Goal: Task Accomplishment & Management: Use online tool/utility

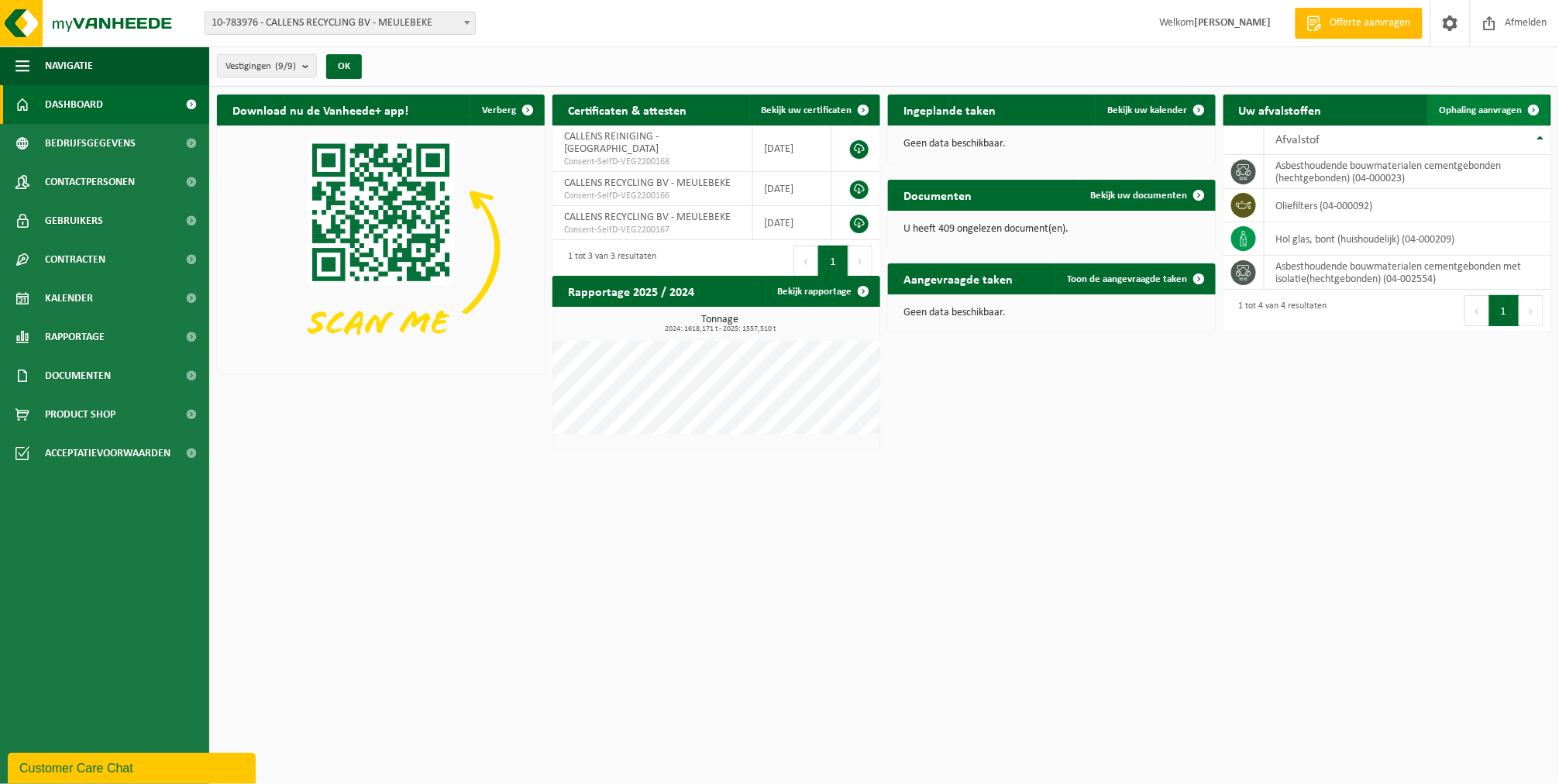
click at [1461, 112] on span "Ophaling aanvragen" at bounding box center [1481, 111] width 83 height 10
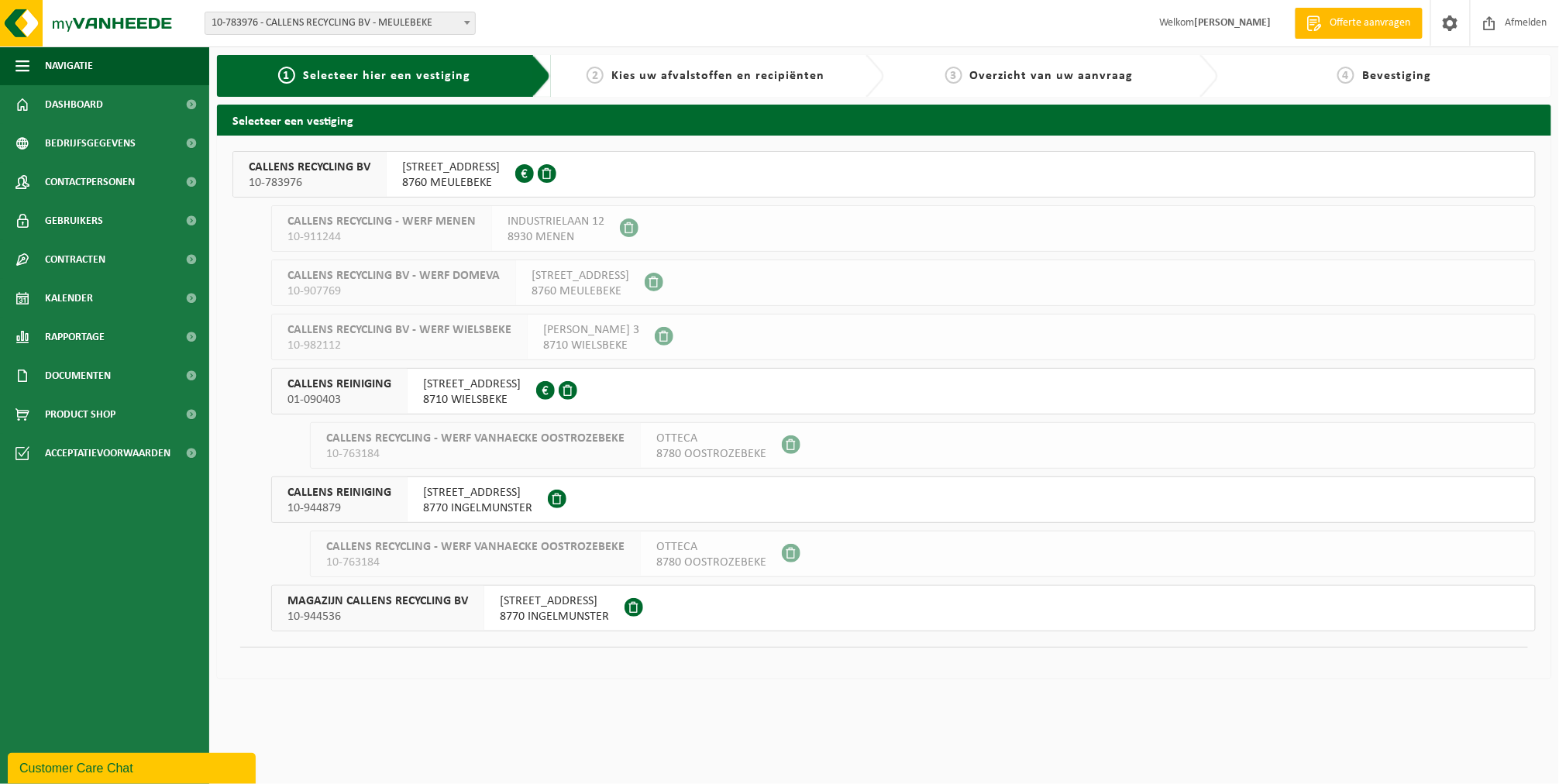
click at [257, 172] on span "CALLENS RECYCLING BV" at bounding box center [309, 167] width 122 height 15
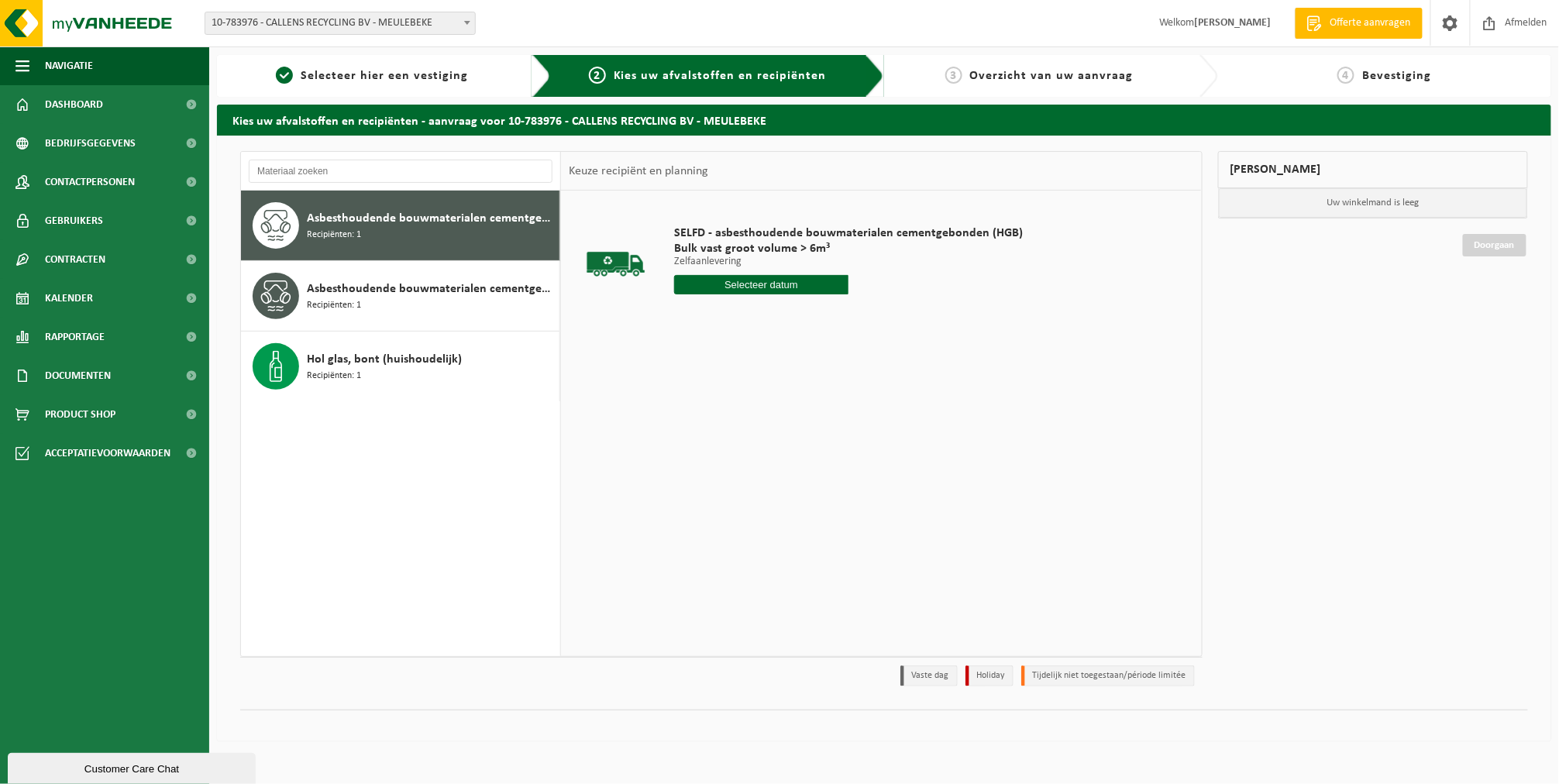
click at [700, 280] on input "text" at bounding box center [761, 285] width 175 height 20
click at [741, 425] on div "15" at bounding box center [743, 422] width 27 height 25
type input "Van 2025-10-15"
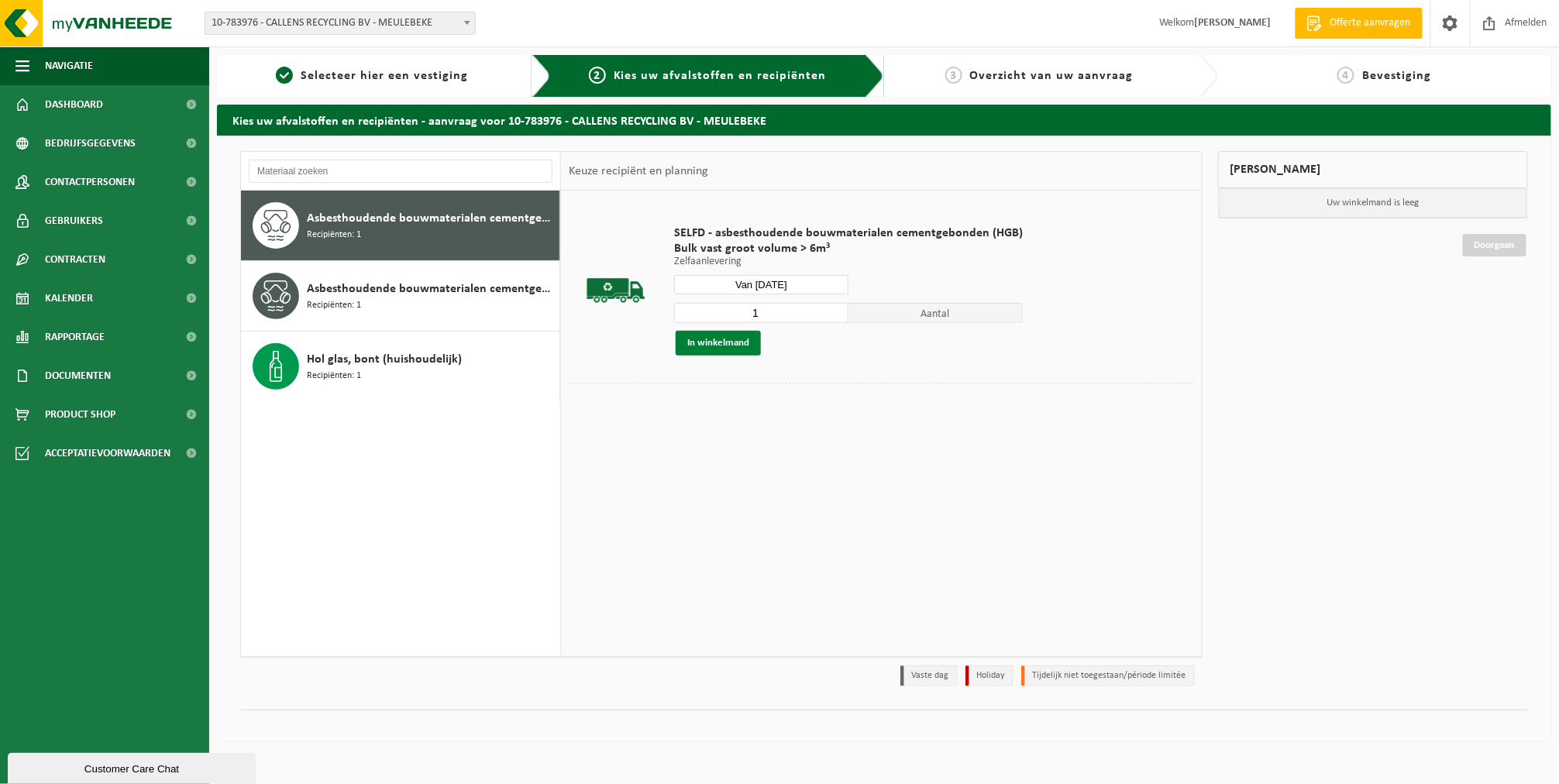
click at [747, 345] on button "In winkelmand" at bounding box center [719, 343] width 85 height 25
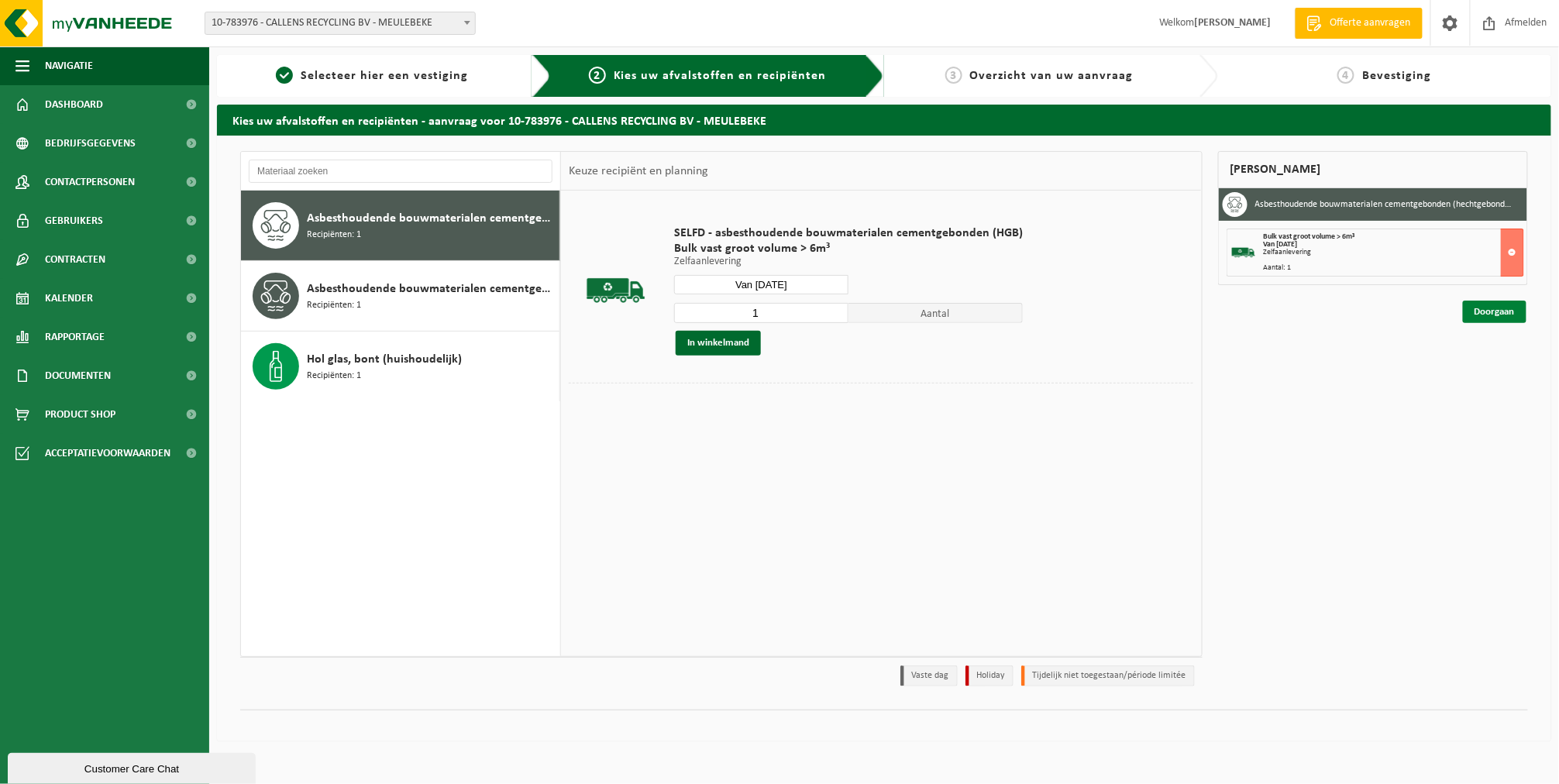
click at [1516, 308] on link "Doorgaan" at bounding box center [1495, 312] width 64 height 22
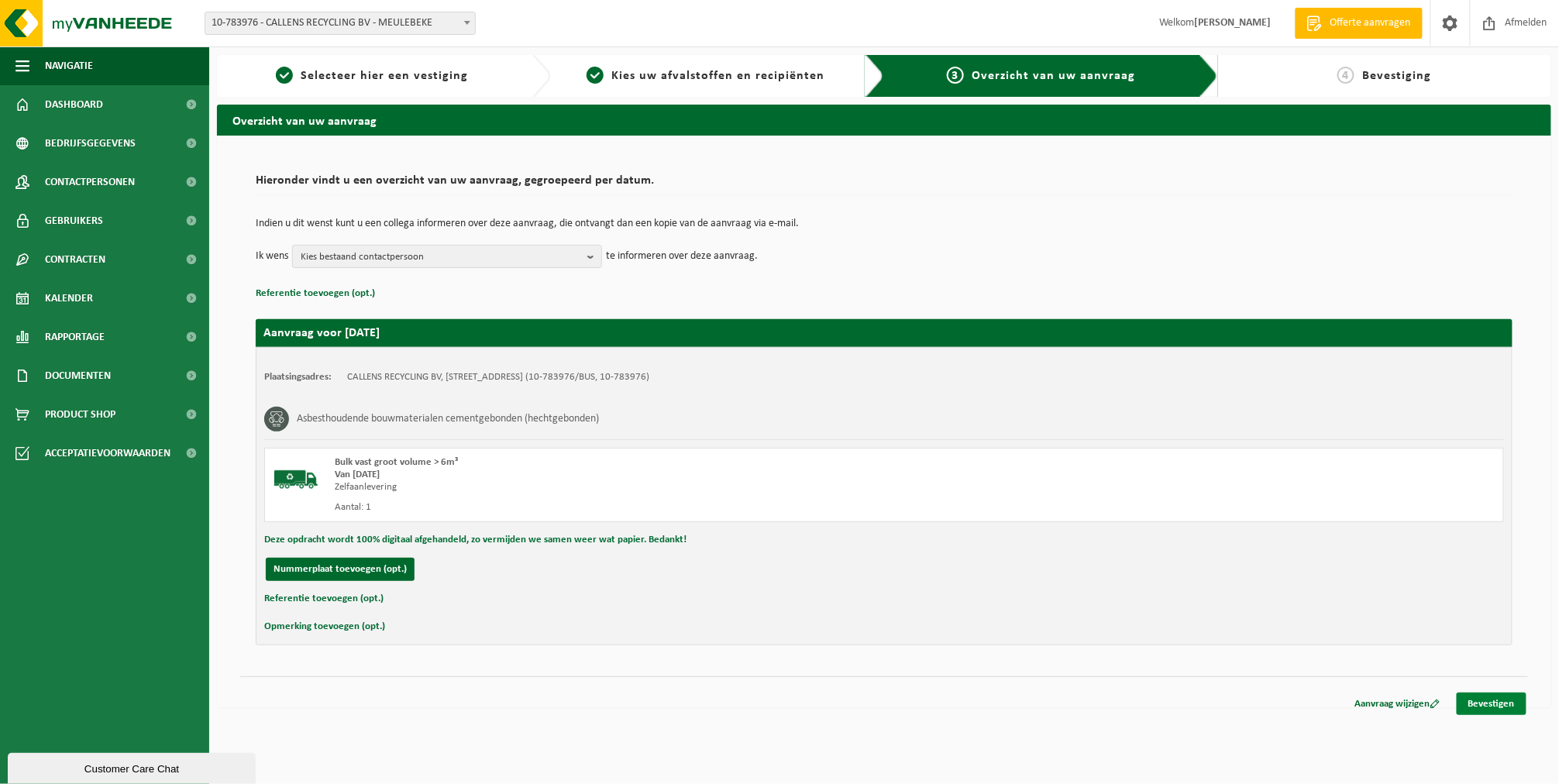
click at [1477, 706] on link "Bevestigen" at bounding box center [1492, 704] width 70 height 22
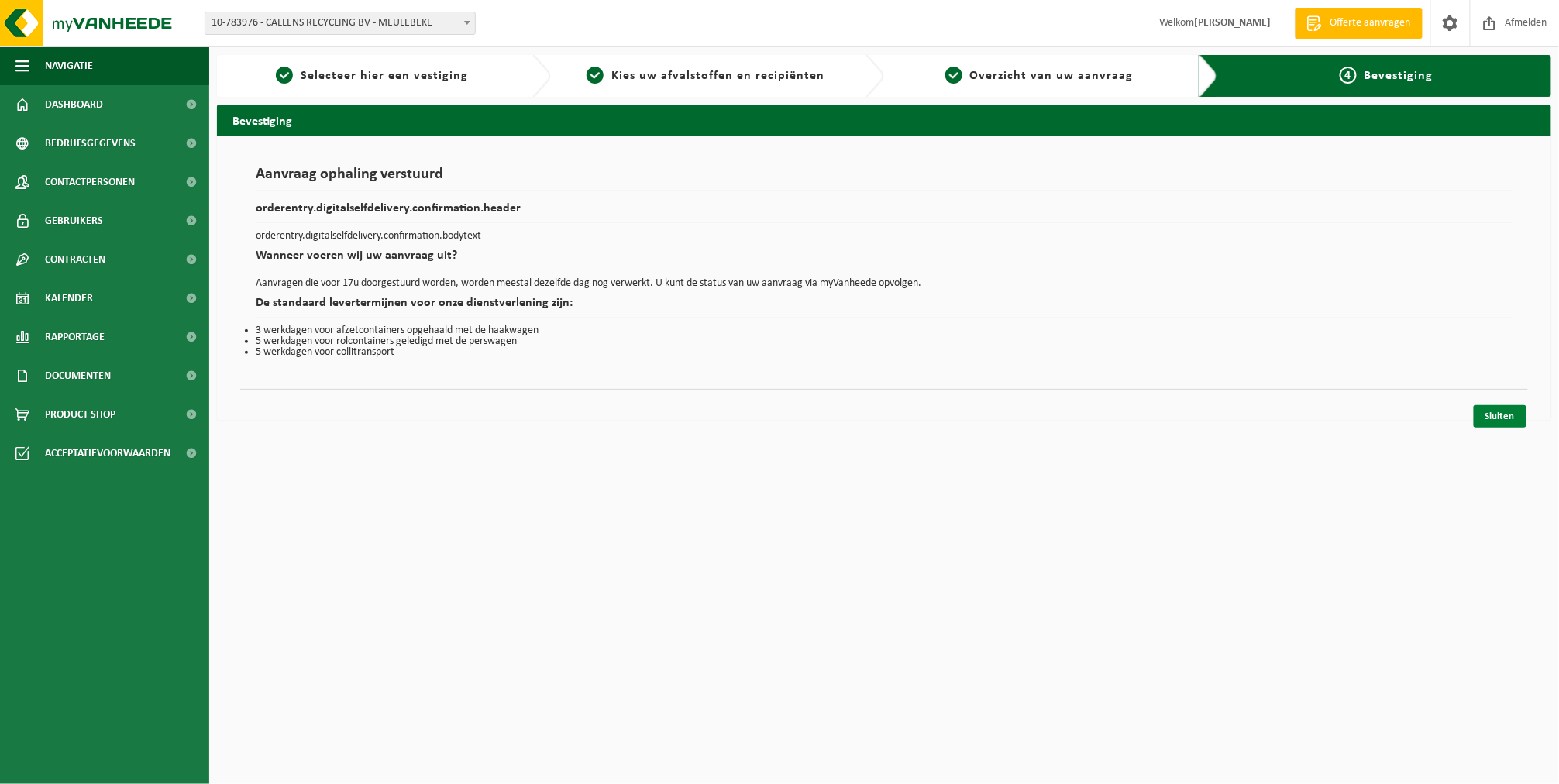
click at [1521, 415] on link "Sluiten" at bounding box center [1500, 416] width 53 height 22
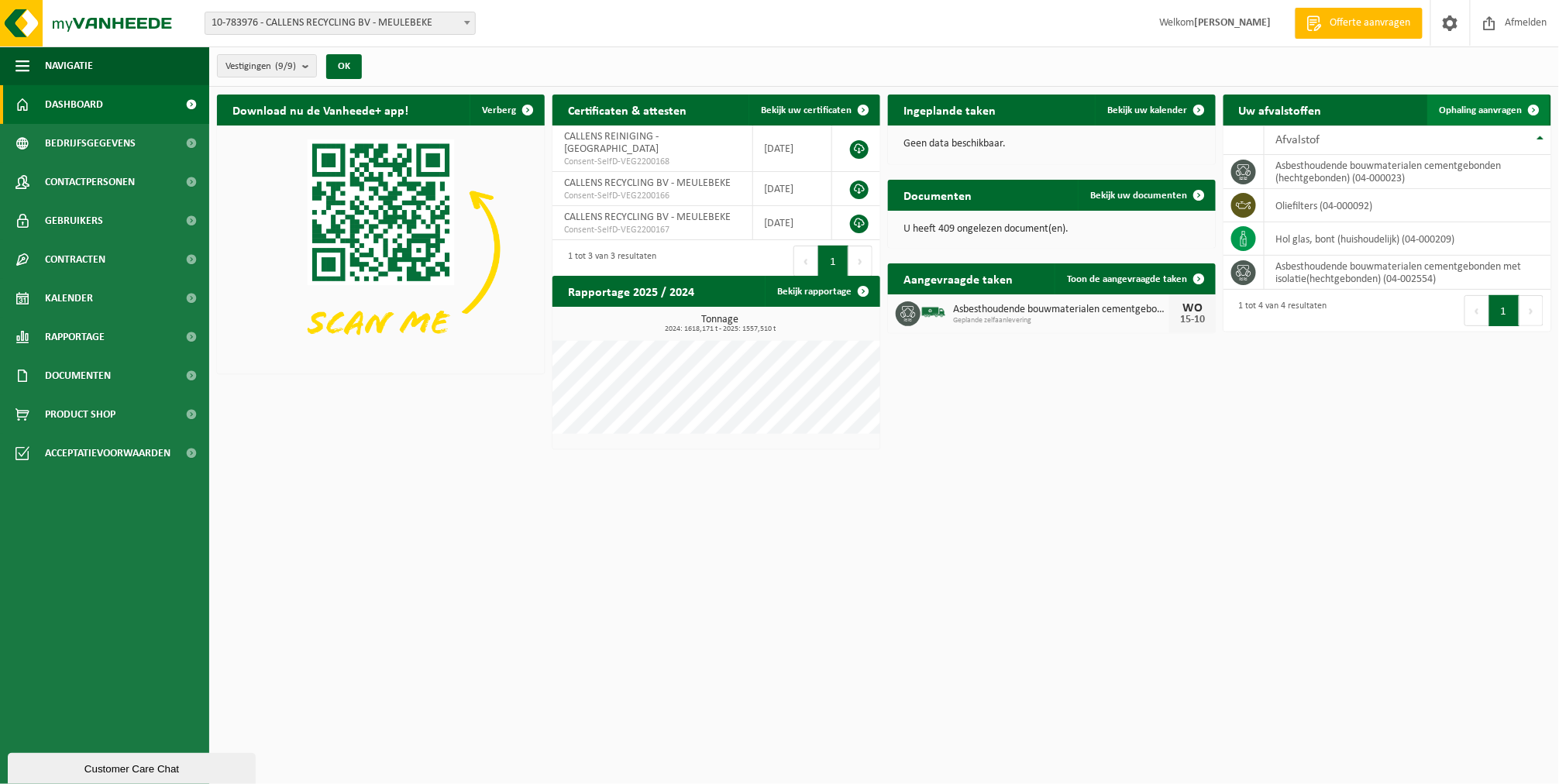
click at [1507, 107] on span "Ophaling aanvragen" at bounding box center [1481, 111] width 83 height 10
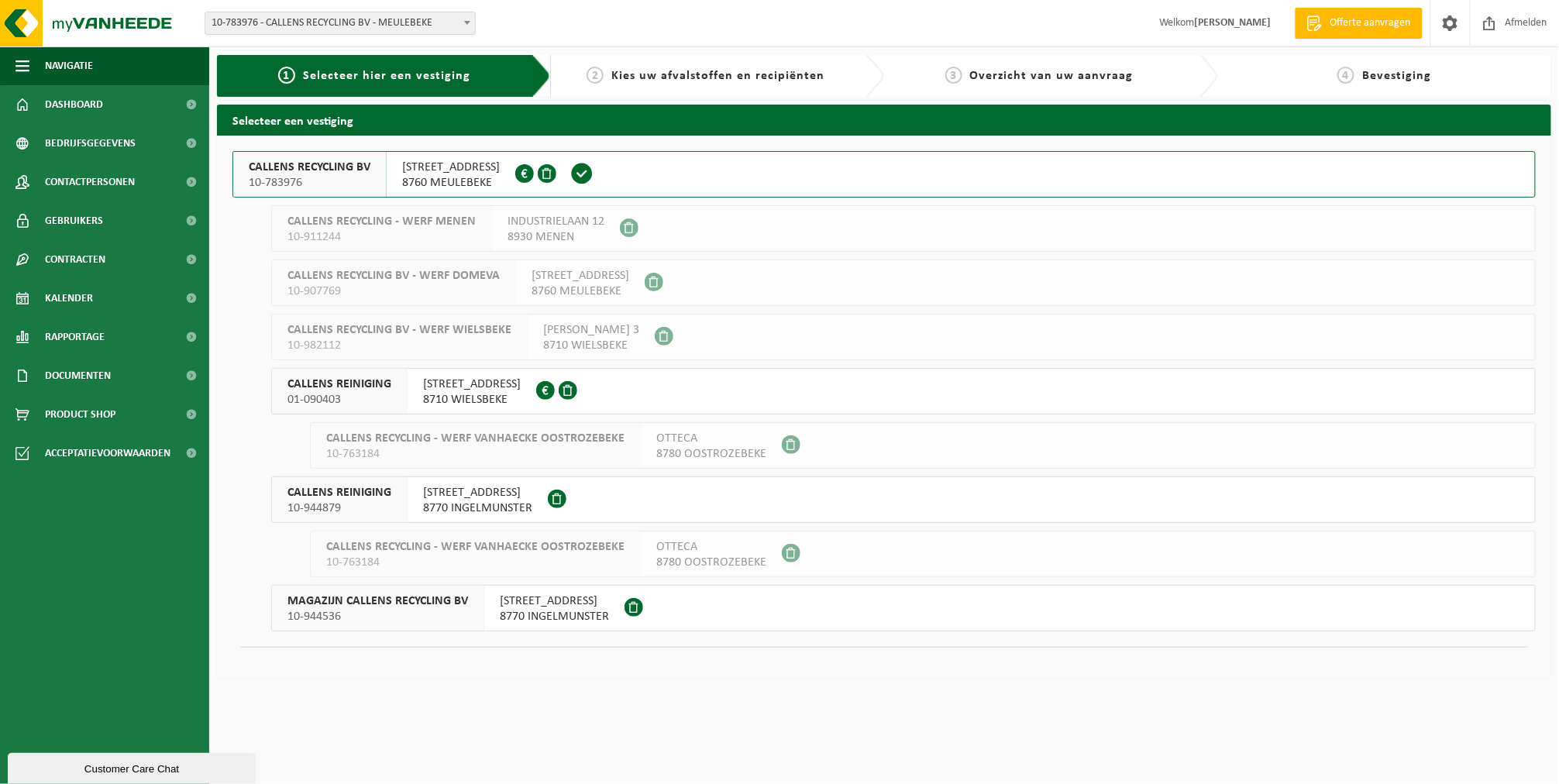
click at [442, 182] on span "8760 MEULEBEKE" at bounding box center [451, 182] width 98 height 15
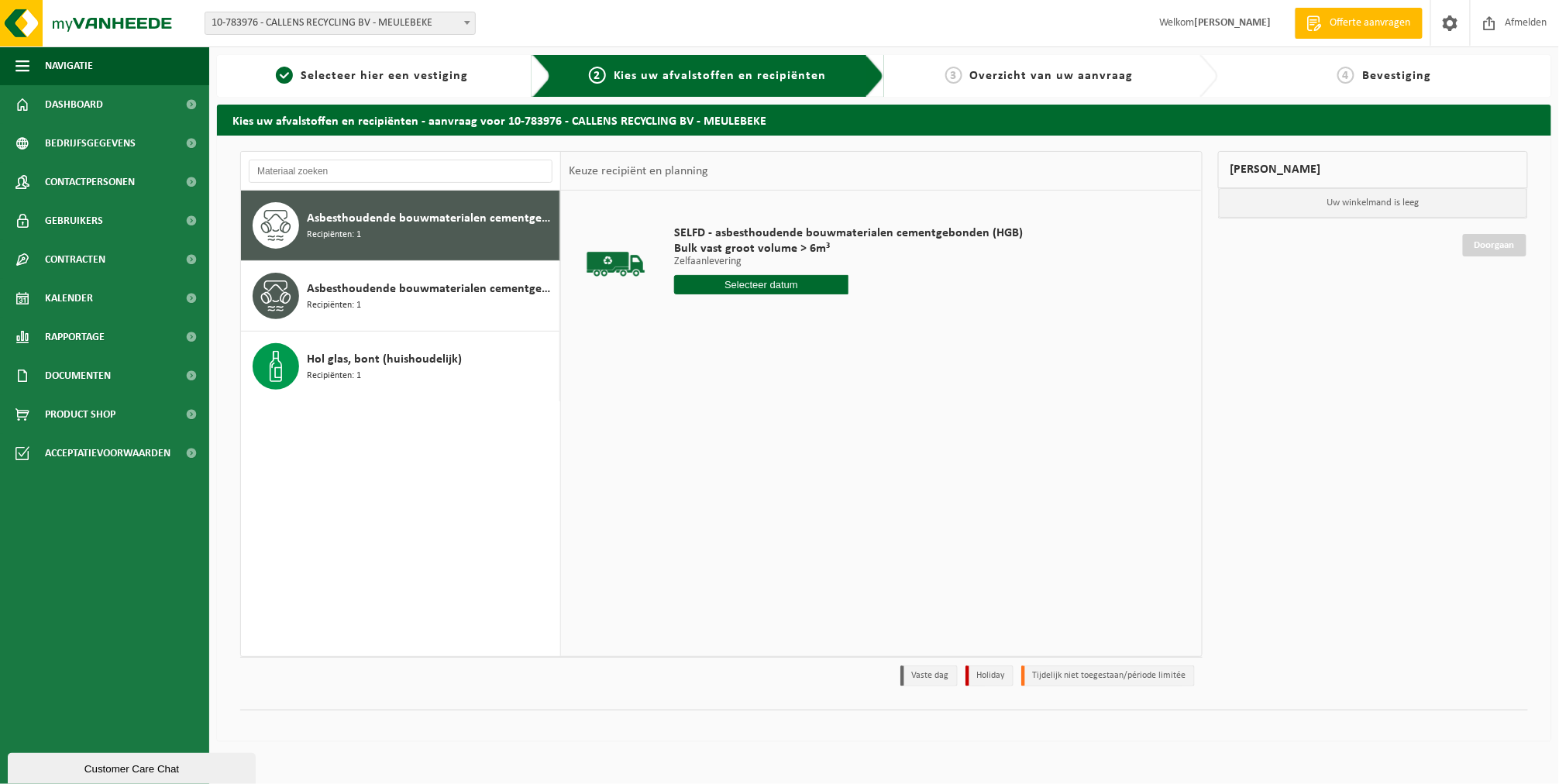
click at [689, 291] on input "text" at bounding box center [761, 285] width 175 height 20
click at [731, 420] on div "15" at bounding box center [743, 422] width 27 height 25
type input "Van [DATE]"
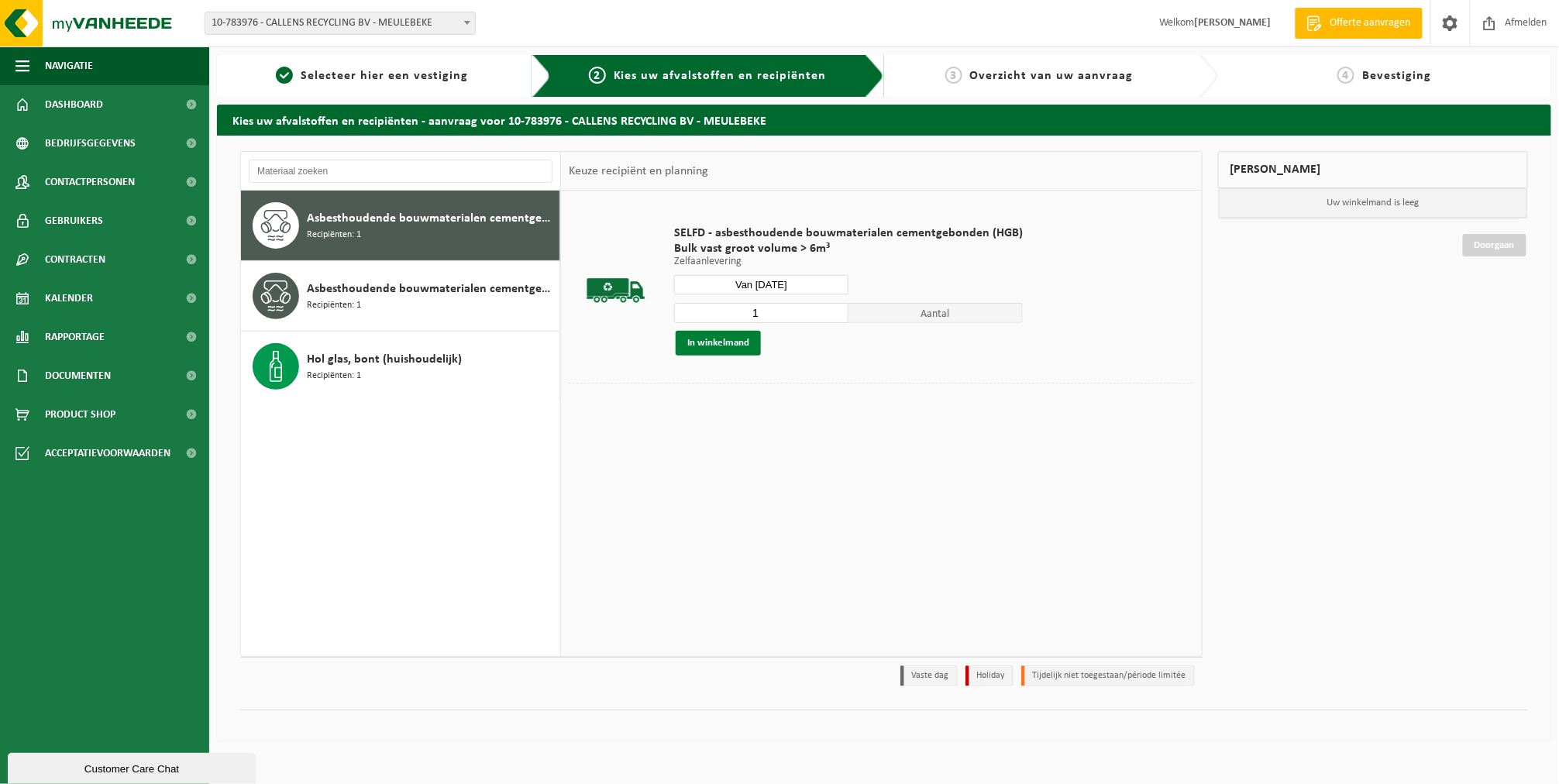
click at [714, 332] on button "In winkelmand" at bounding box center [719, 343] width 85 height 25
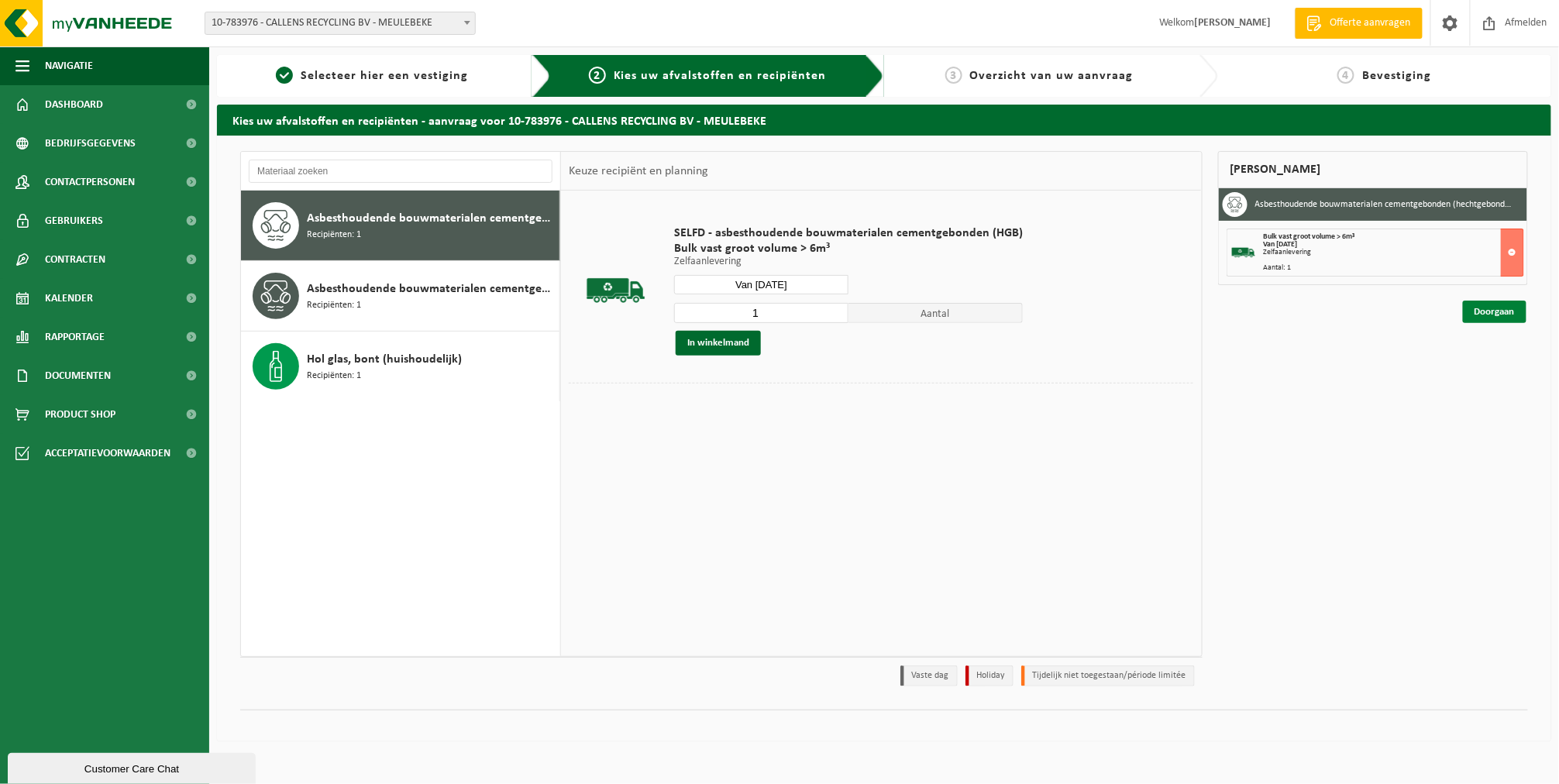
click at [1511, 311] on link "Doorgaan" at bounding box center [1495, 312] width 64 height 22
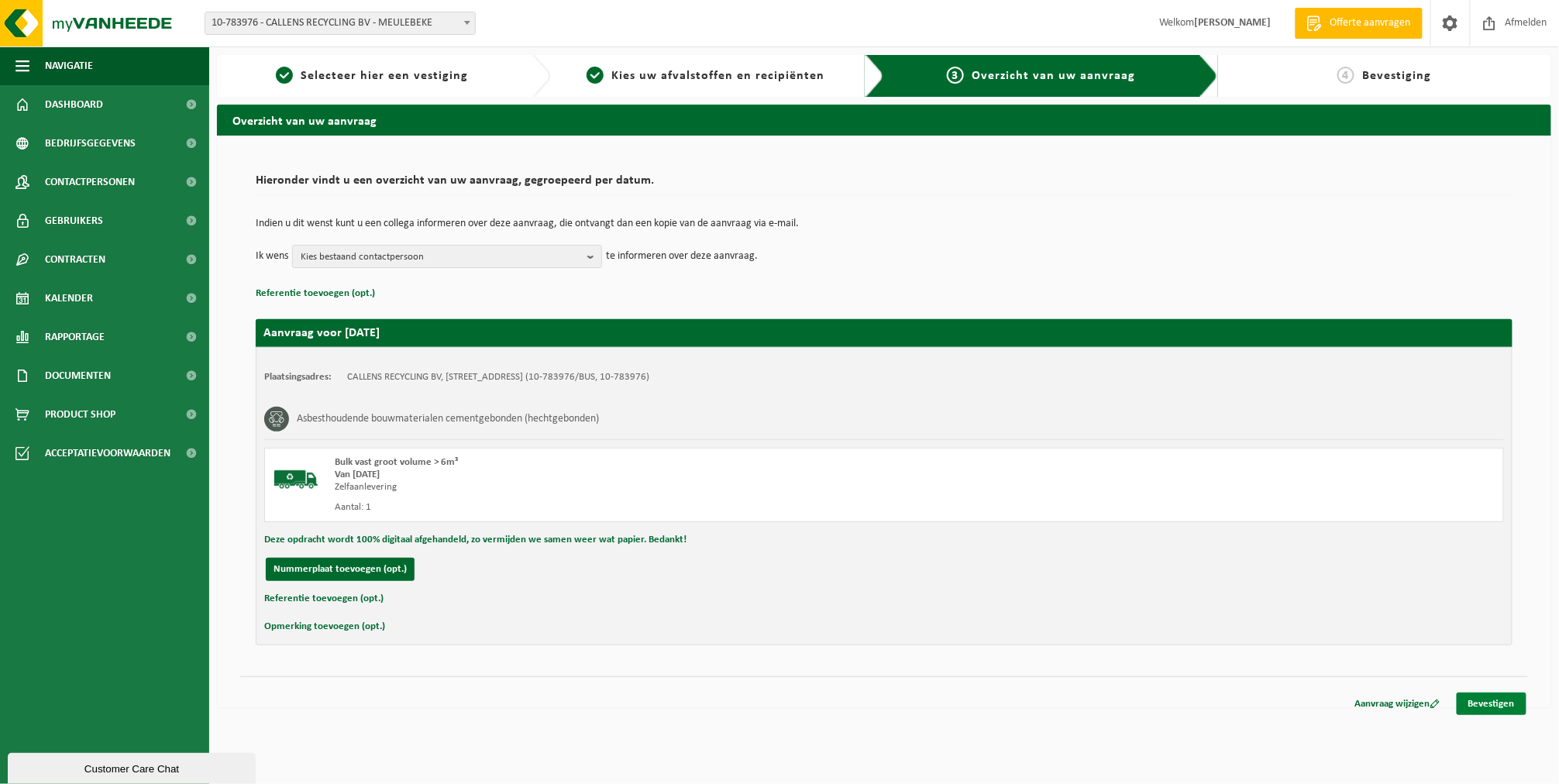
click at [1509, 707] on link "Bevestigen" at bounding box center [1492, 704] width 70 height 22
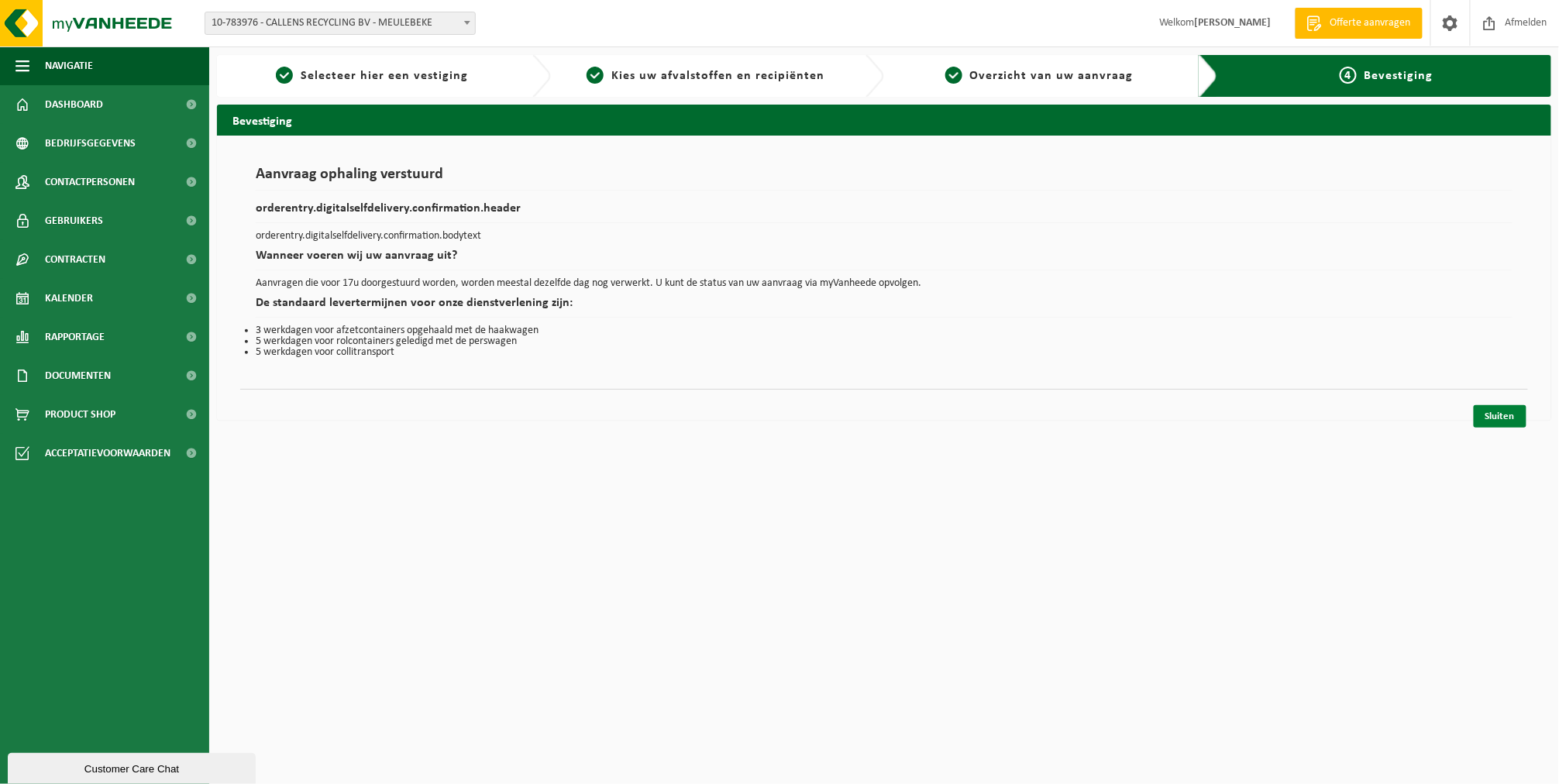
click at [1485, 422] on link "Sluiten" at bounding box center [1500, 416] width 53 height 22
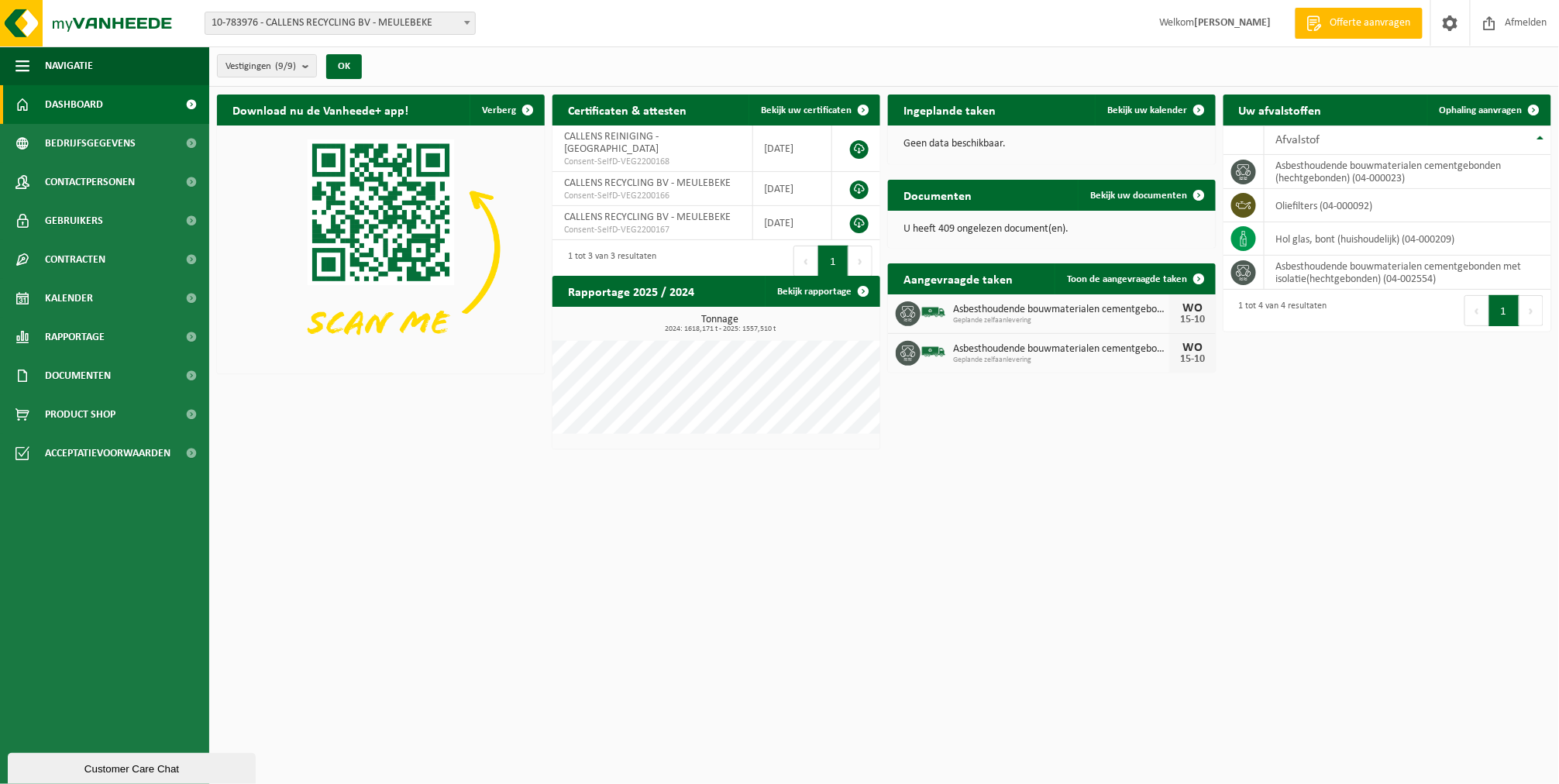
click at [353, 25] on span "10-783976 - CALLENS RECYCLING BV - MEULEBEKE" at bounding box center [340, 23] width 269 height 21
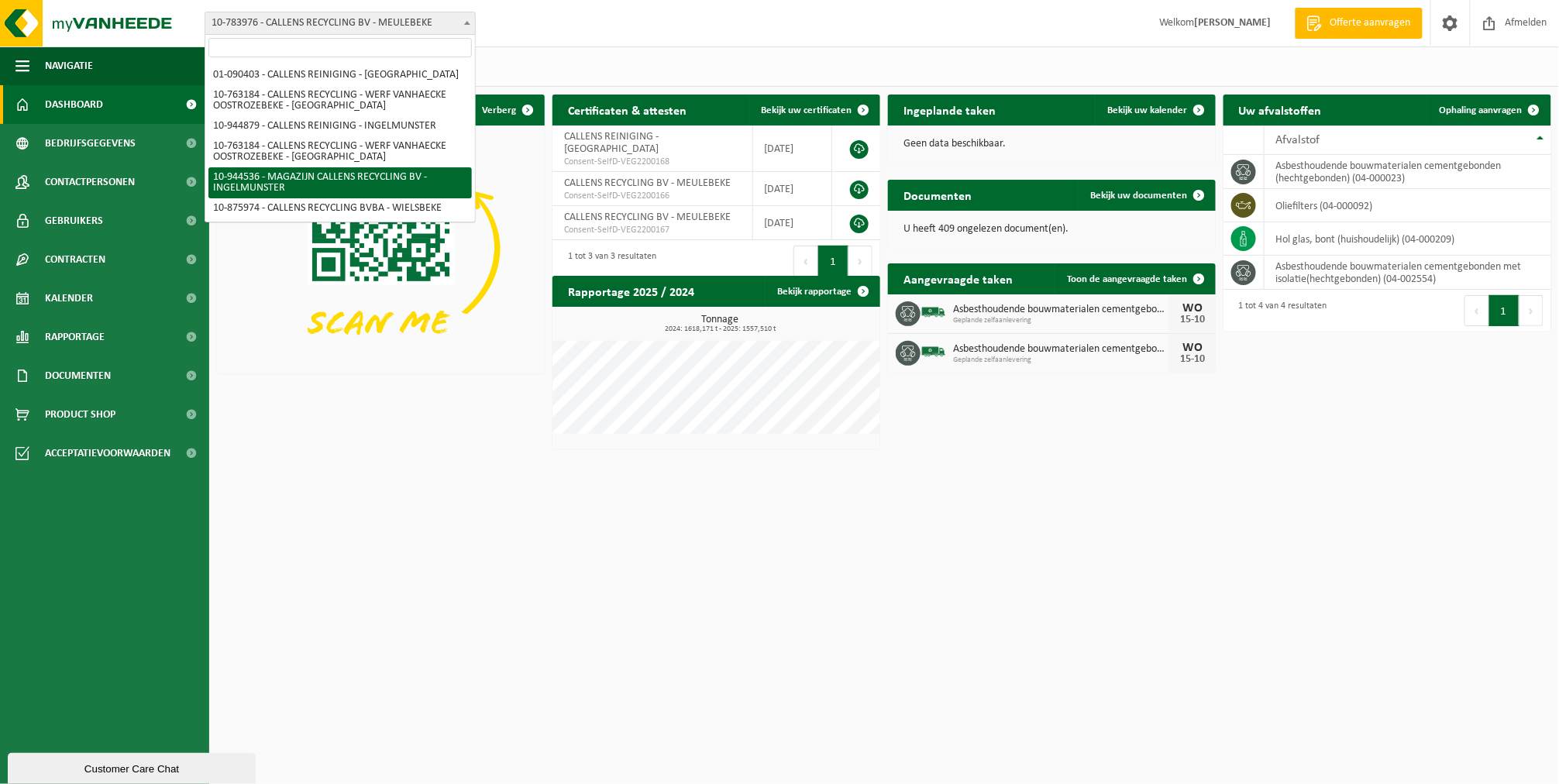
scroll to position [111, 0]
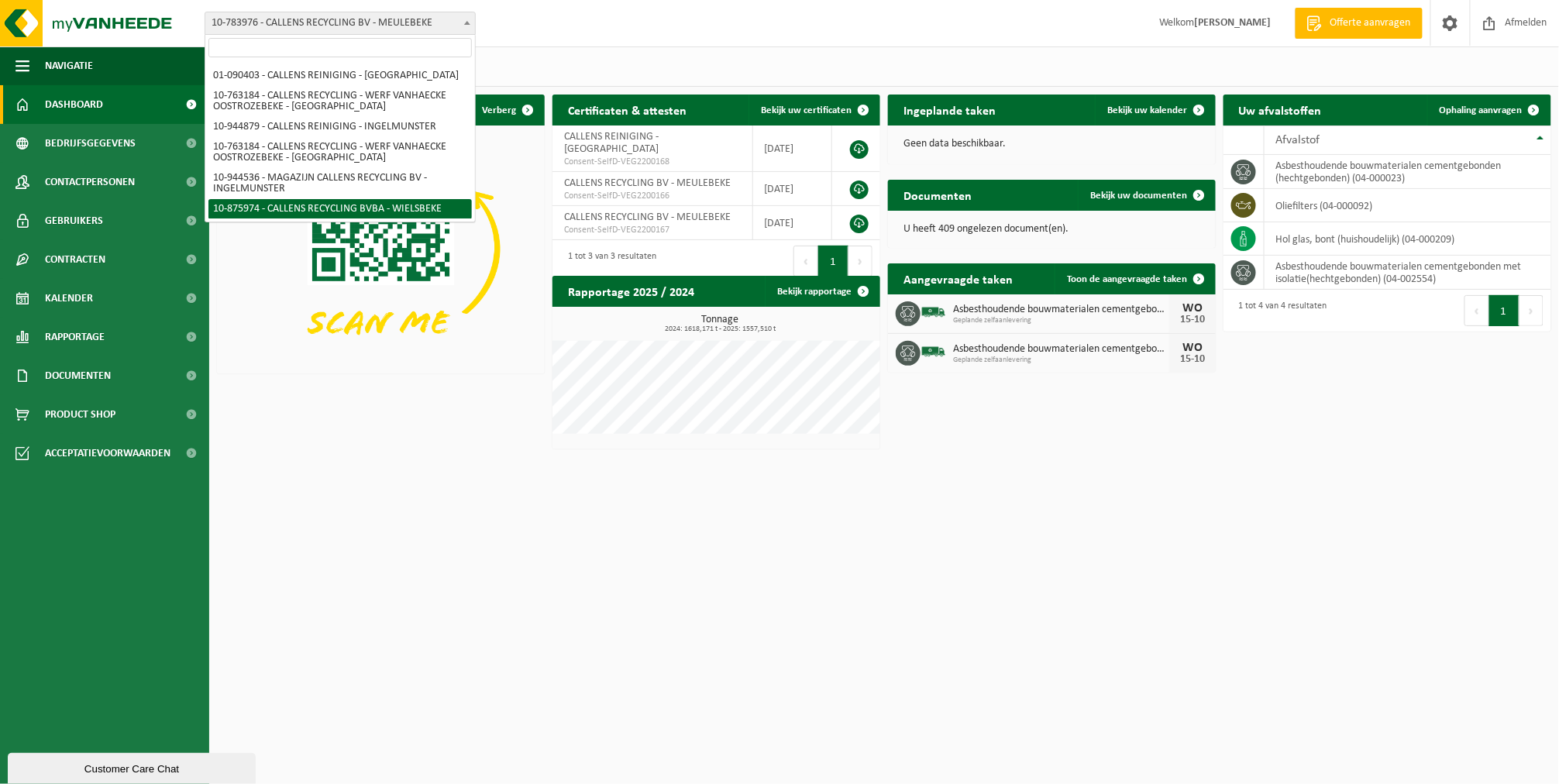
select select "114055"
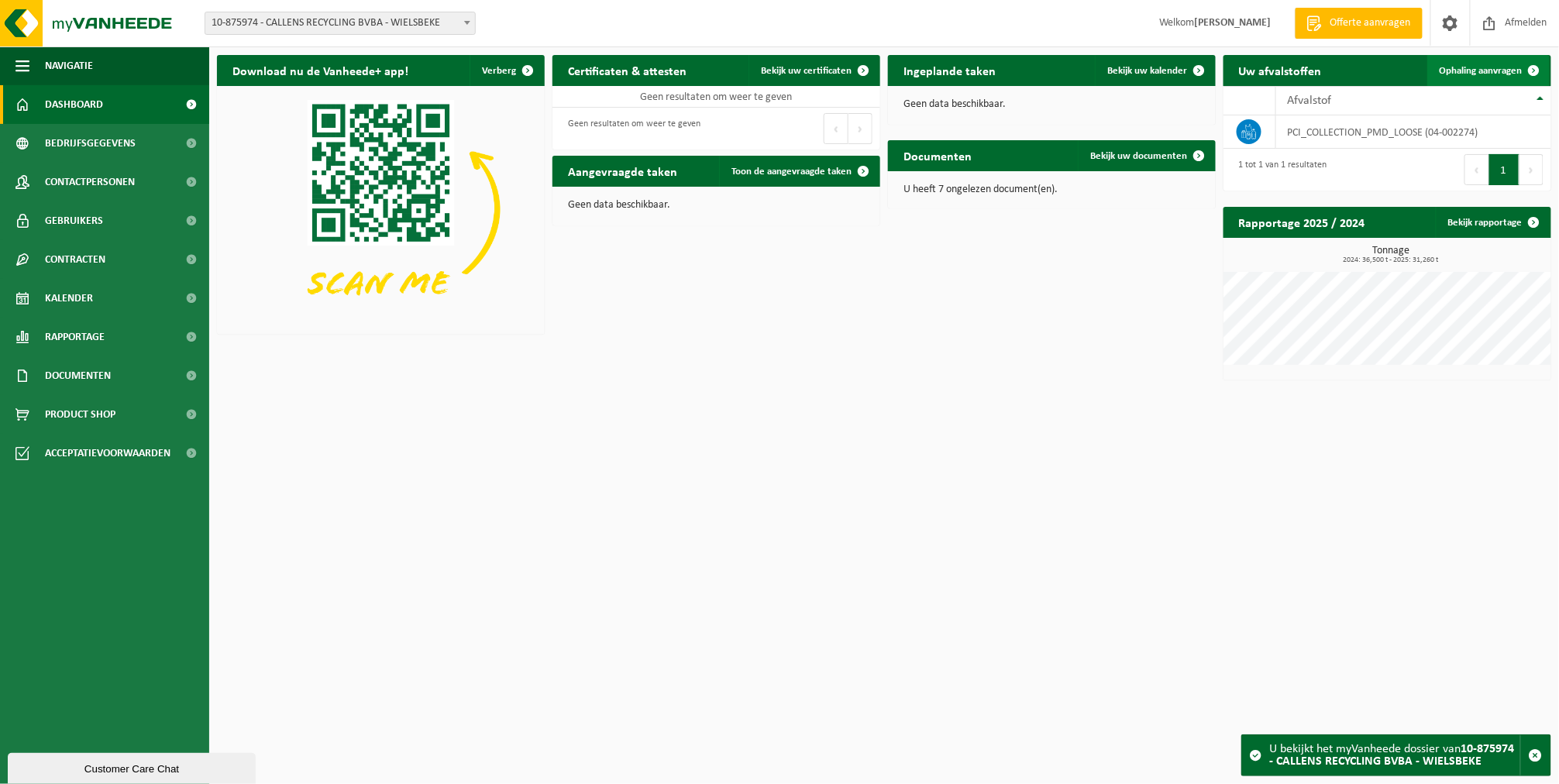
click at [1496, 71] on span "Ophaling aanvragen" at bounding box center [1481, 71] width 83 height 10
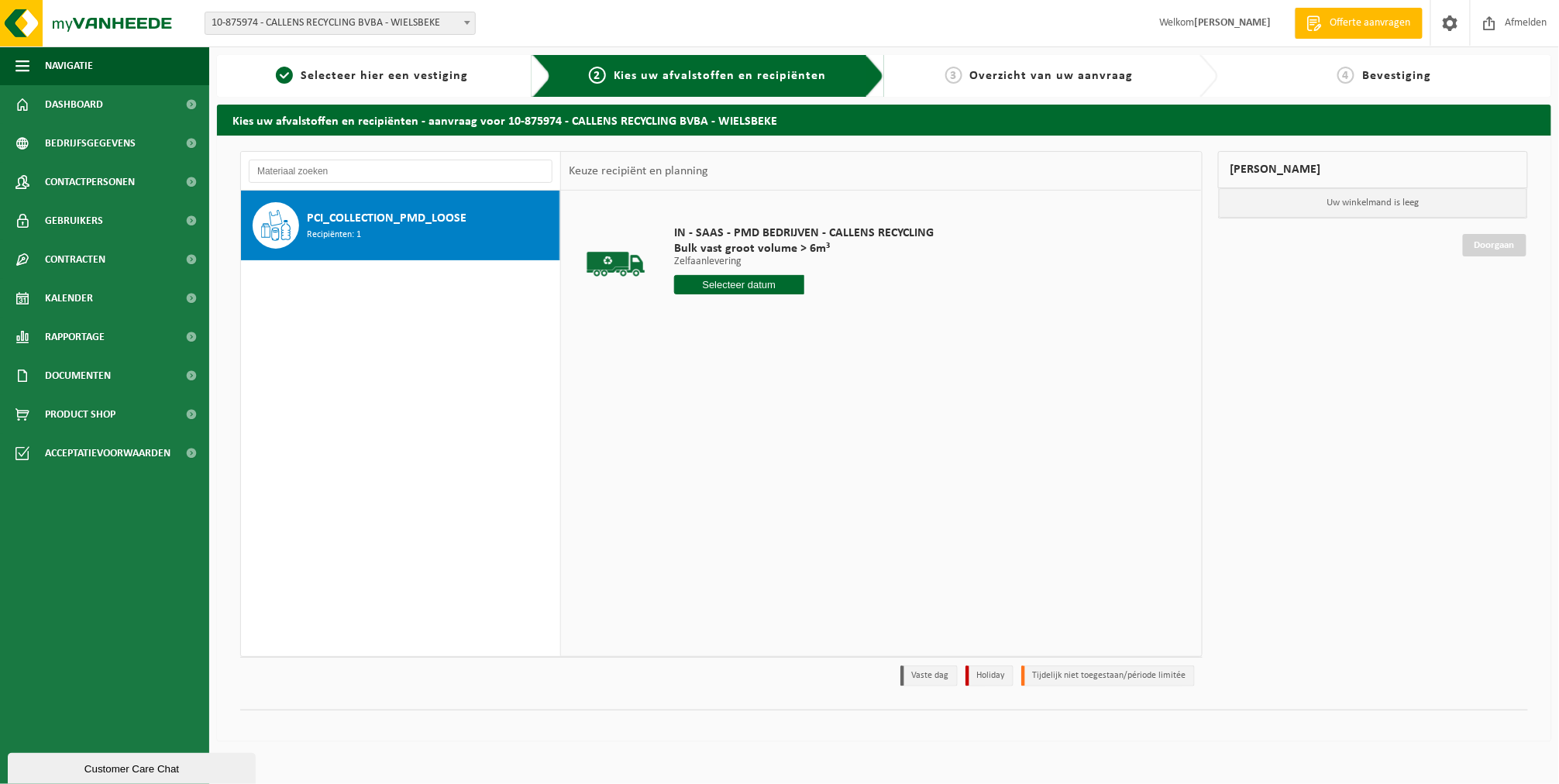
click at [684, 277] on input "text" at bounding box center [739, 285] width 130 height 20
click at [737, 422] on div "15" at bounding box center [743, 422] width 27 height 25
type input "Van [DATE]"
click at [716, 352] on button "In winkelmand" at bounding box center [719, 343] width 85 height 25
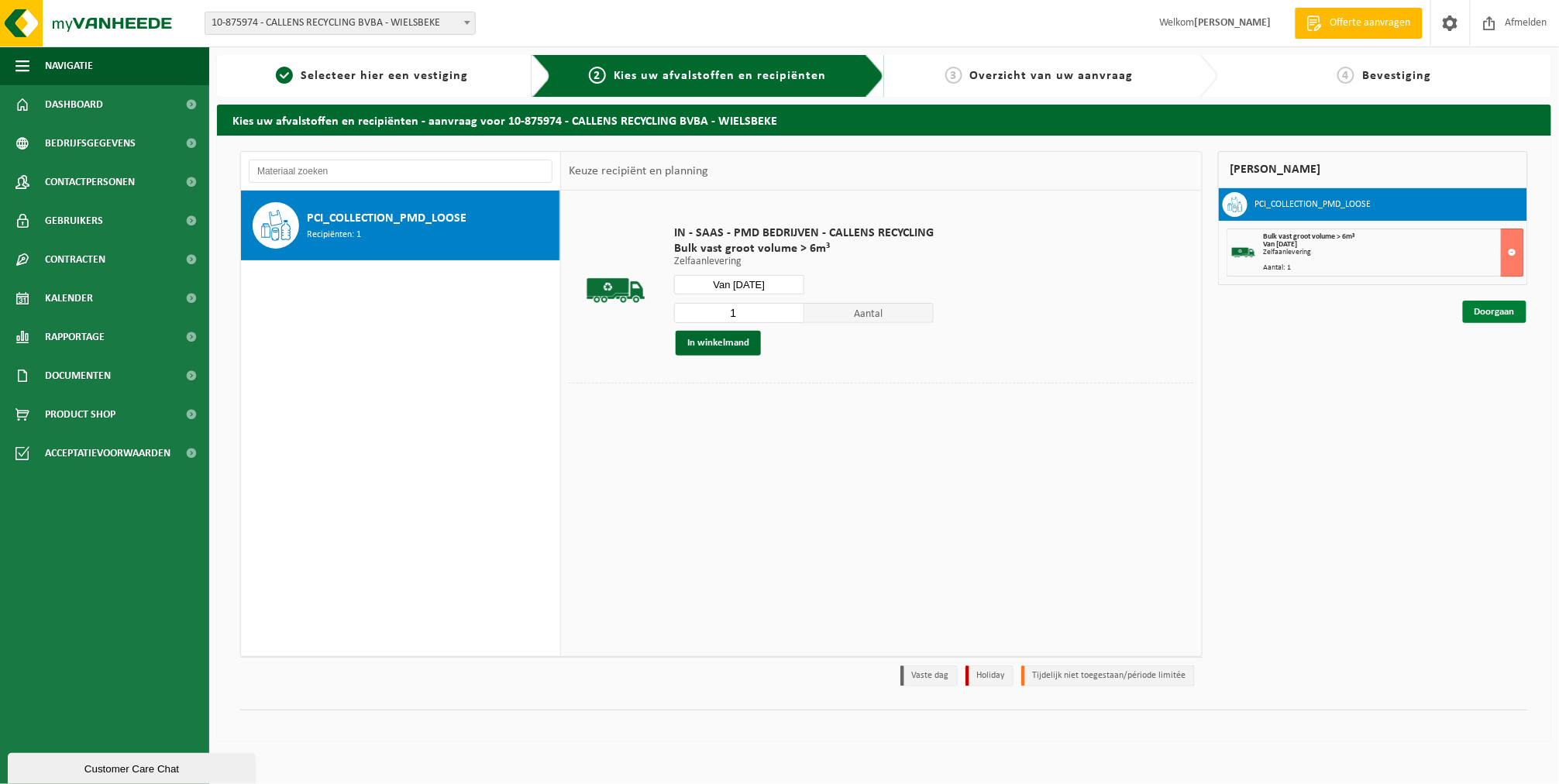
click at [1470, 303] on link "Doorgaan" at bounding box center [1495, 312] width 64 height 22
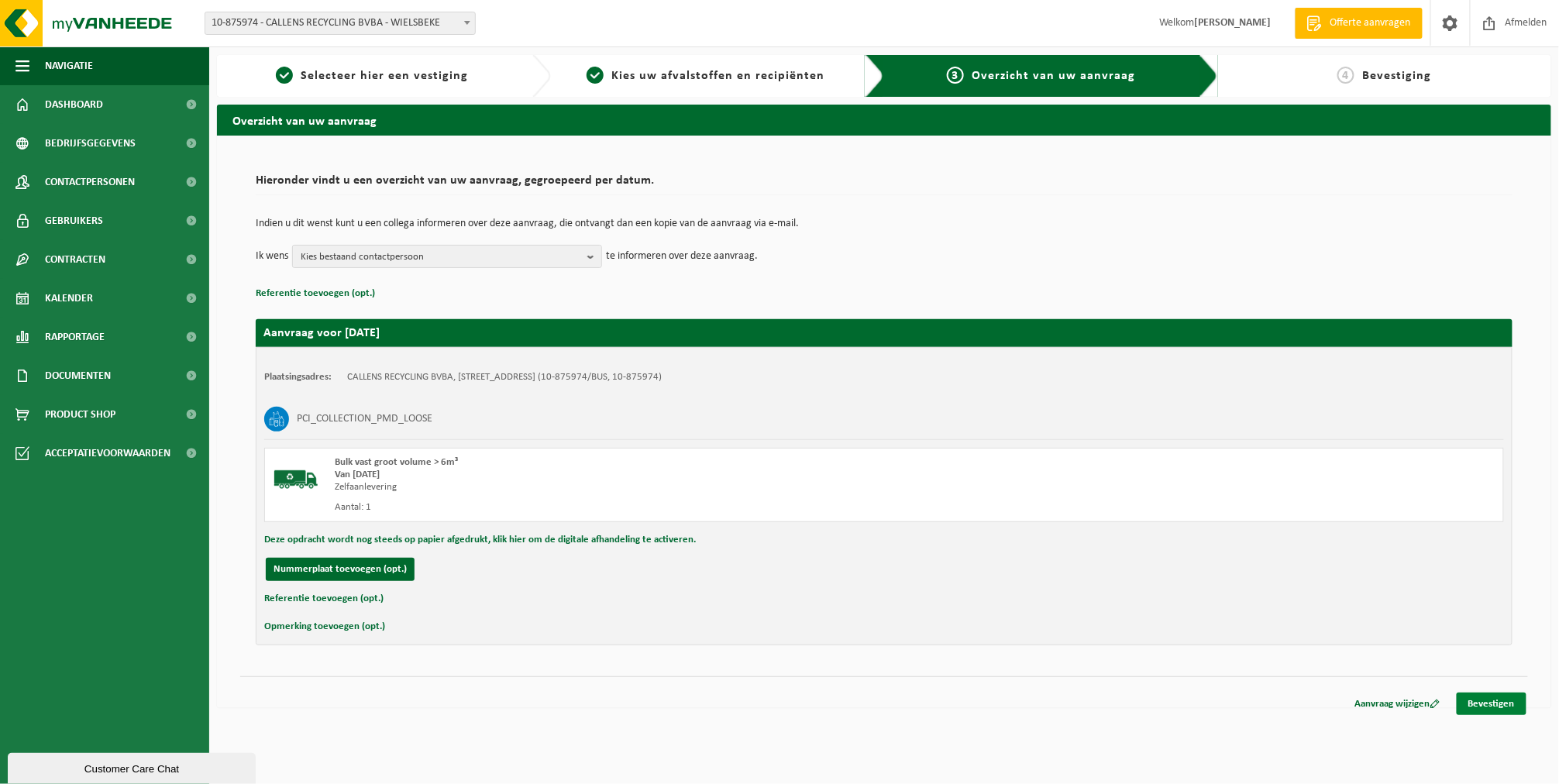
click at [1485, 701] on link "Bevestigen" at bounding box center [1492, 704] width 70 height 22
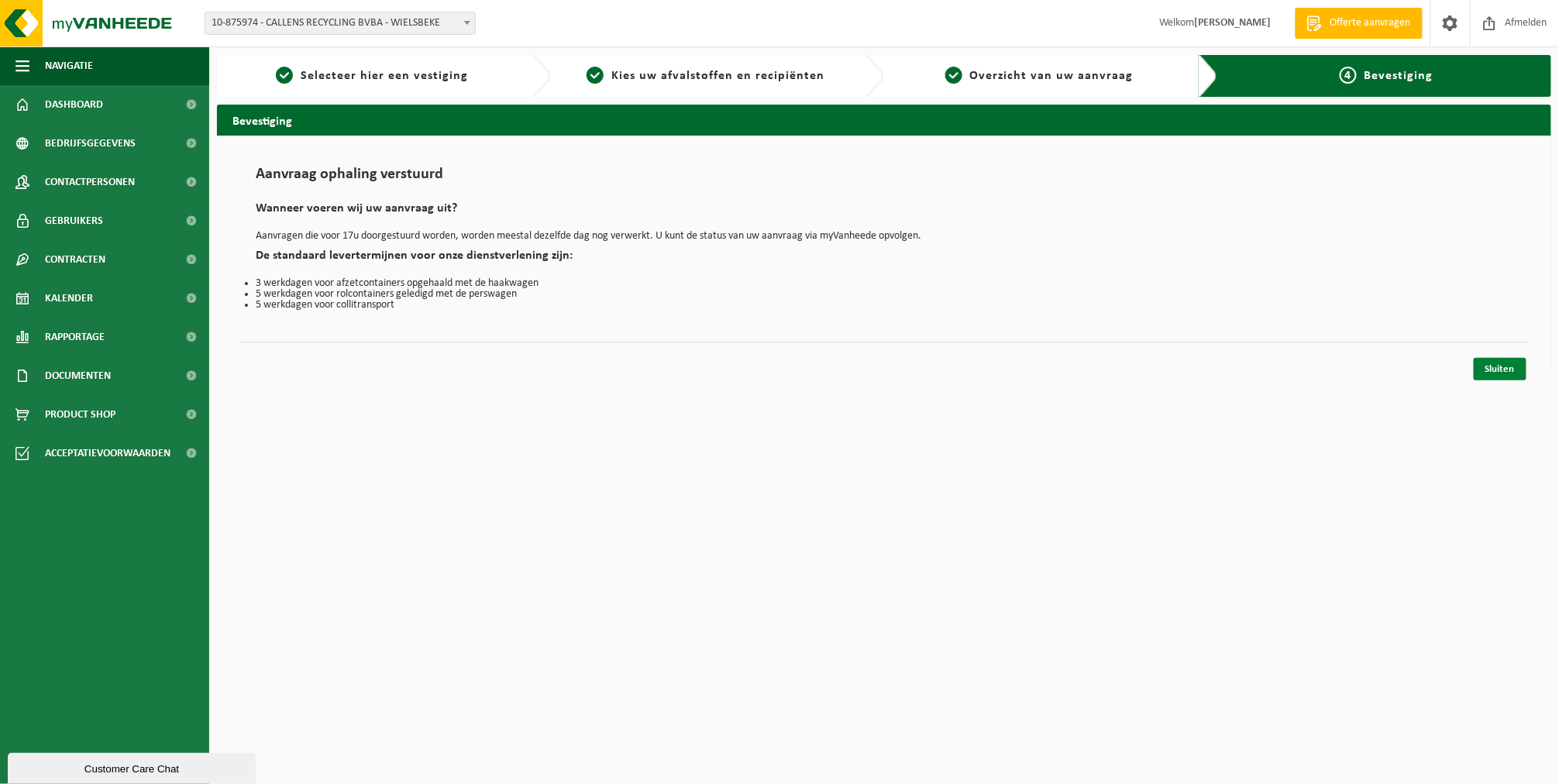
click at [1506, 372] on link "Sluiten" at bounding box center [1500, 369] width 53 height 22
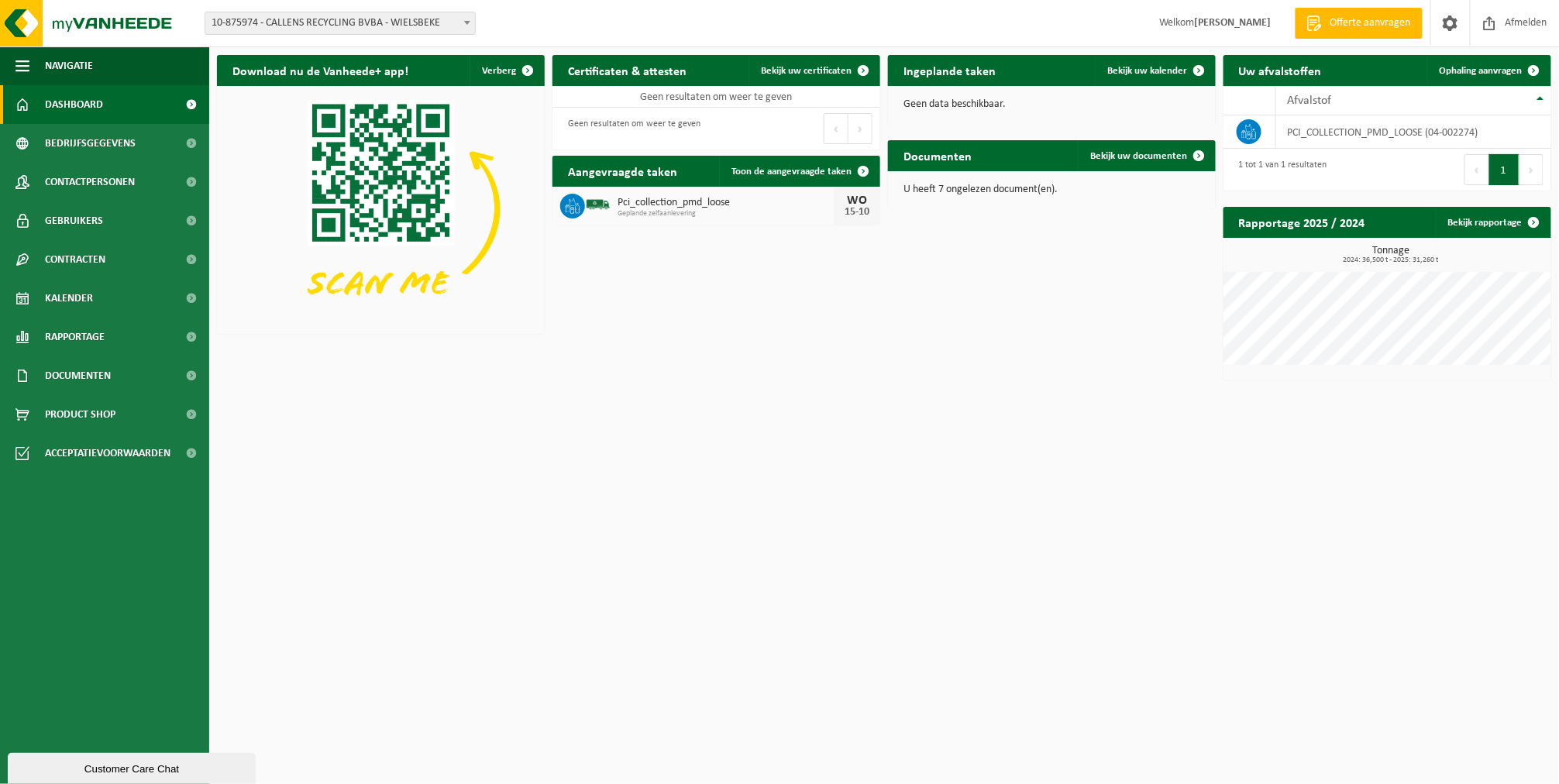
click at [359, 22] on span "10-875974 - CALLENS RECYCLING BVBA - WIELSBEKE" at bounding box center [340, 23] width 269 height 21
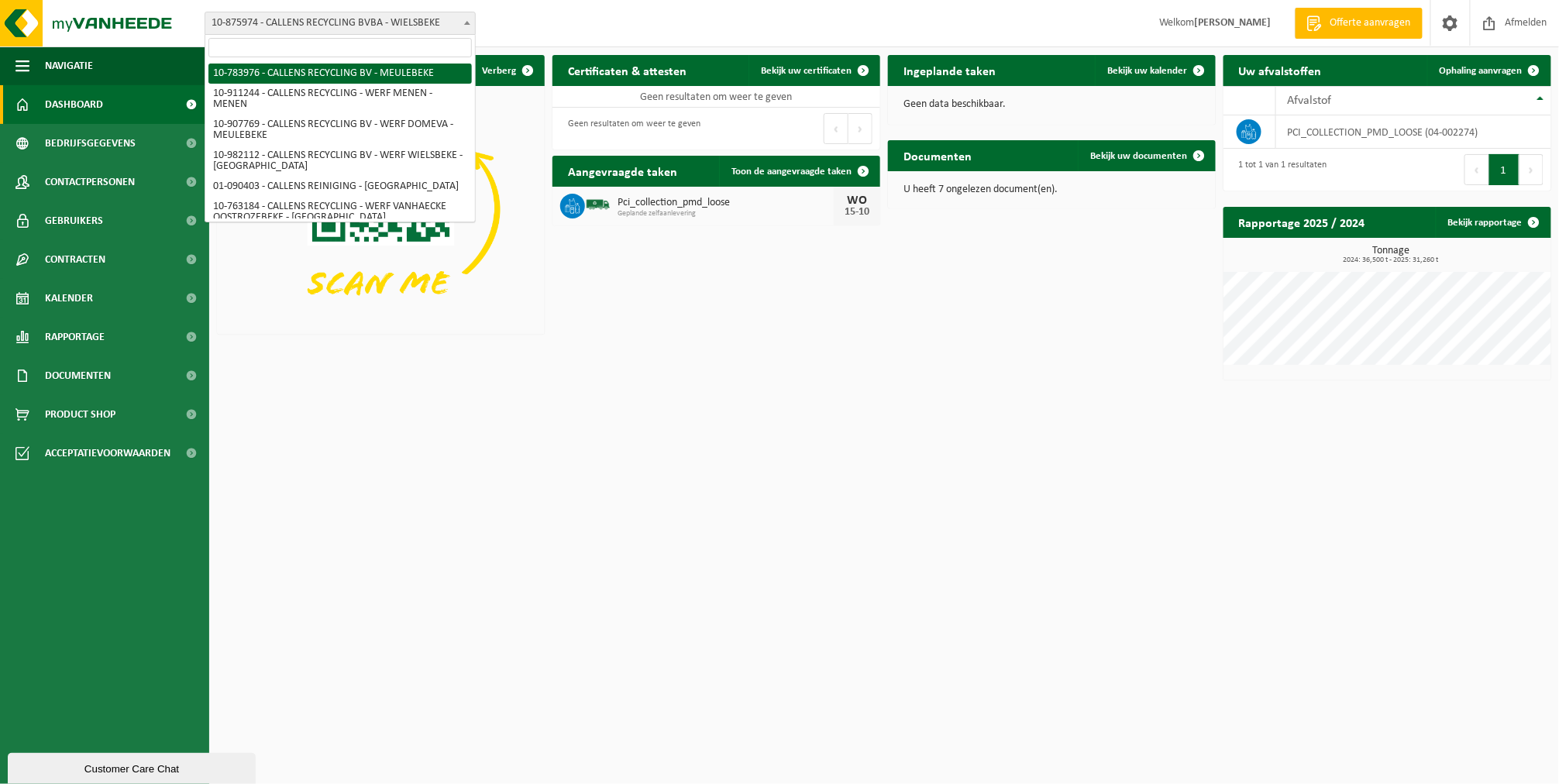
select select "27653"
